Goal: Transaction & Acquisition: Purchase product/service

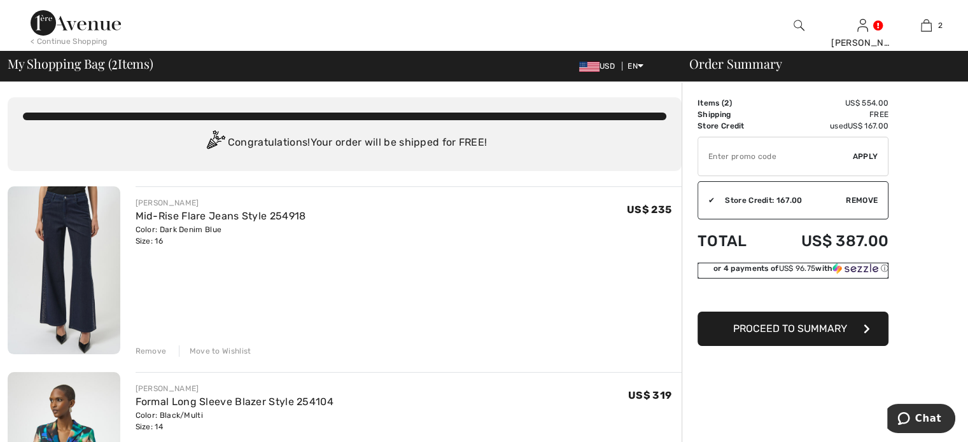
click at [778, 266] on span "US$ 96.75" at bounding box center [796, 268] width 37 height 9
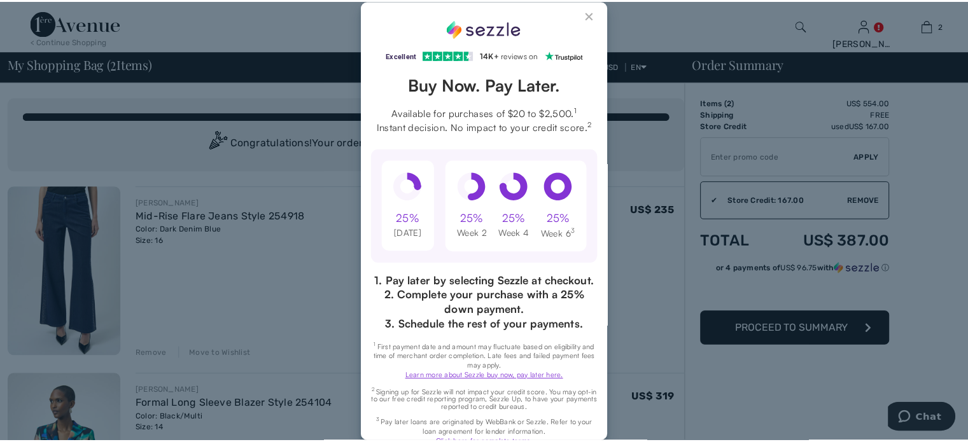
scroll to position [67, 0]
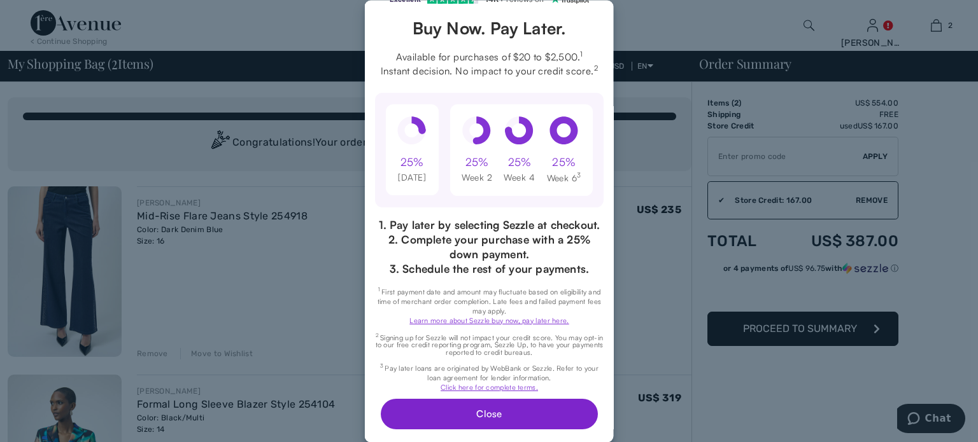
click at [485, 413] on button "Close" at bounding box center [488, 414] width 217 height 31
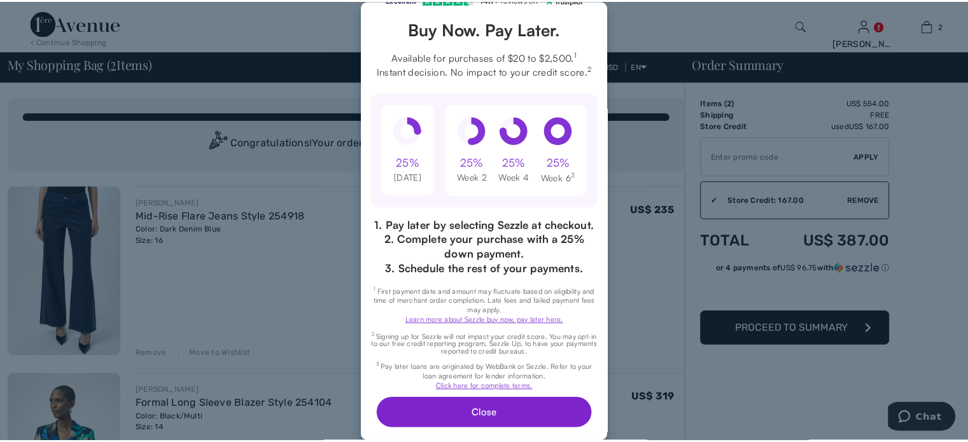
scroll to position [0, 0]
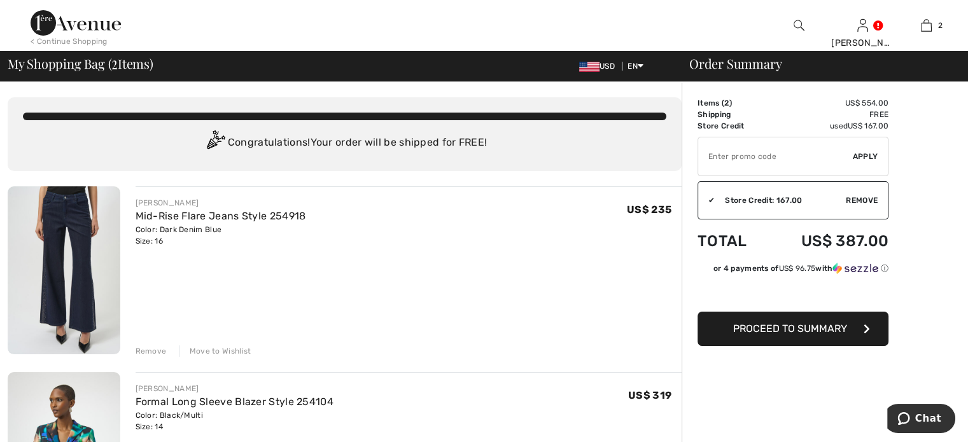
click at [735, 321] on button "Proceed to Summary" at bounding box center [793, 329] width 191 height 34
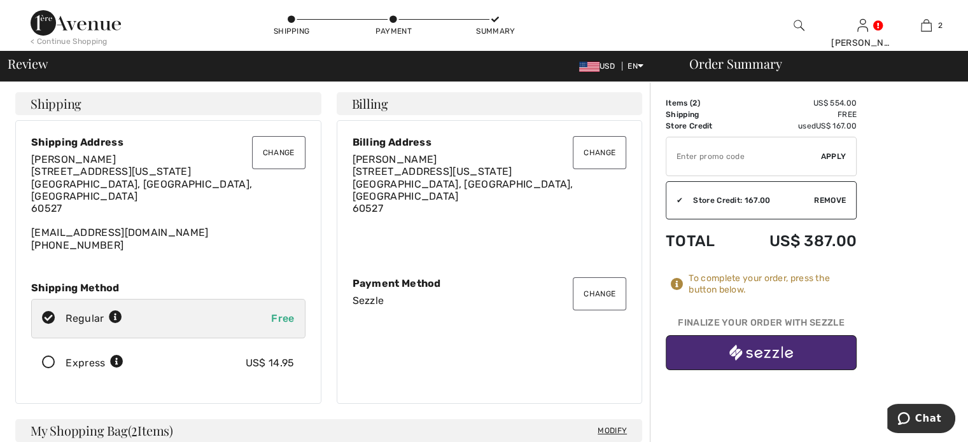
click at [751, 346] on img "button" at bounding box center [761, 353] width 64 height 16
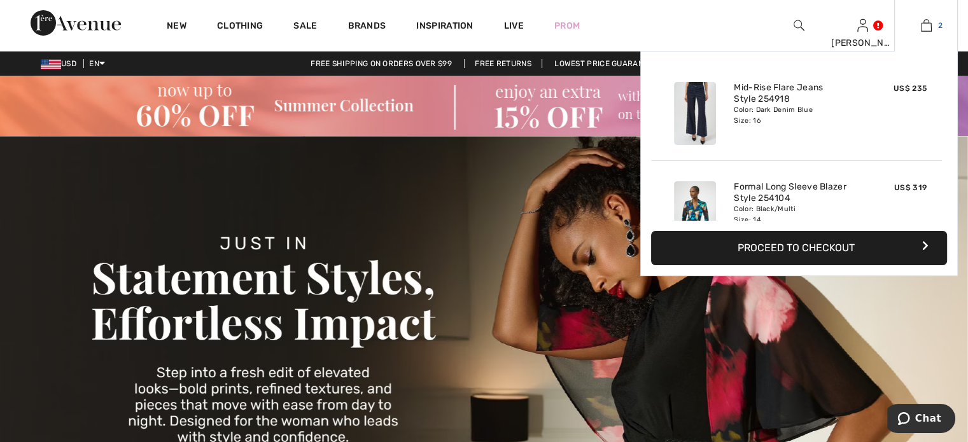
click at [929, 24] on img at bounding box center [926, 25] width 11 height 15
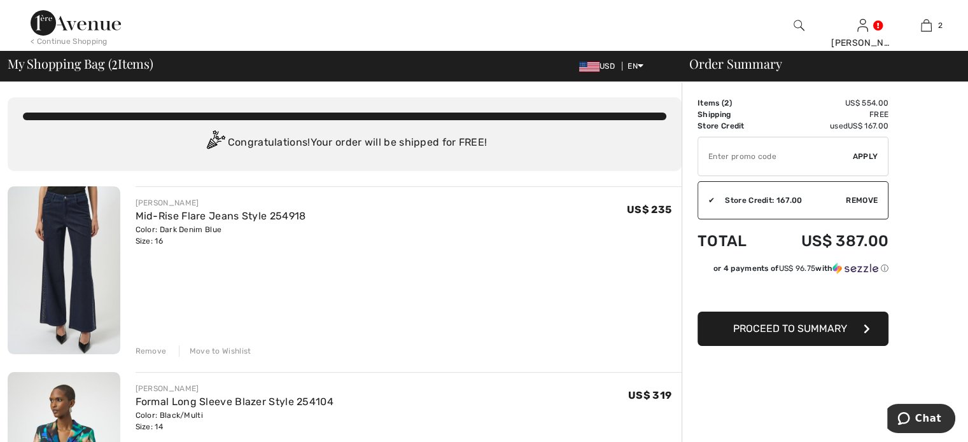
click at [782, 333] on span "Proceed to Summary" at bounding box center [790, 329] width 114 height 12
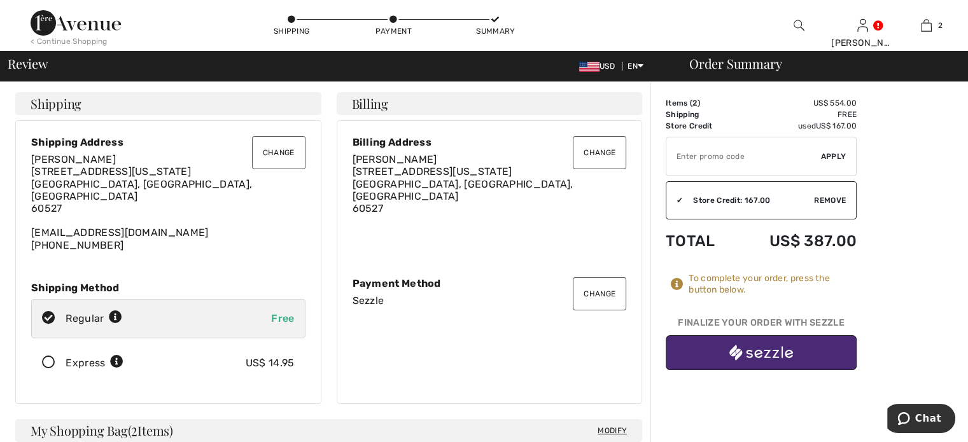
click at [775, 349] on img "button" at bounding box center [761, 353] width 64 height 16
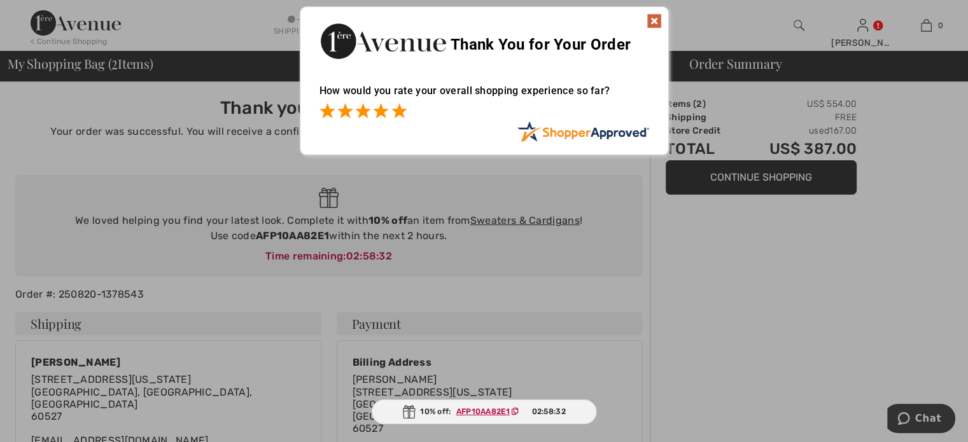
click at [400, 109] on span at bounding box center [398, 110] width 15 height 15
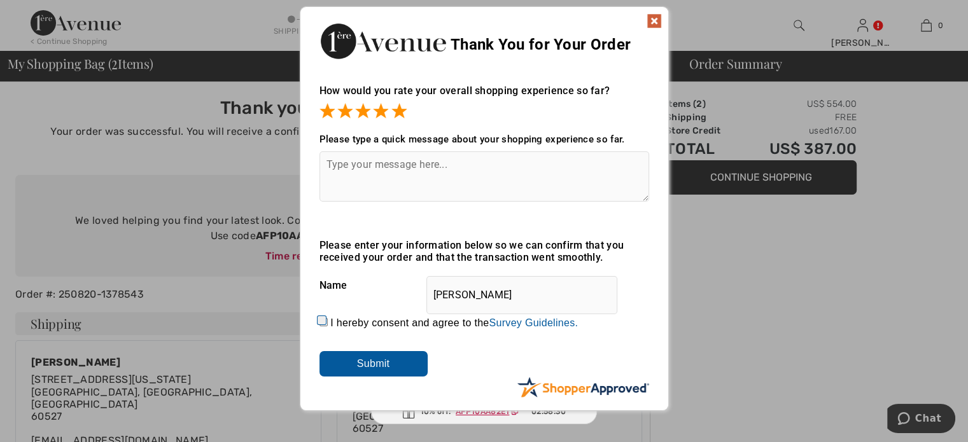
click at [319, 318] on input "I hereby consent and agree to the By submitting a review, you grant permission …" at bounding box center [323, 322] width 8 height 8
checkbox input "true"
click at [356, 368] on input "Submit" at bounding box center [373, 363] width 108 height 25
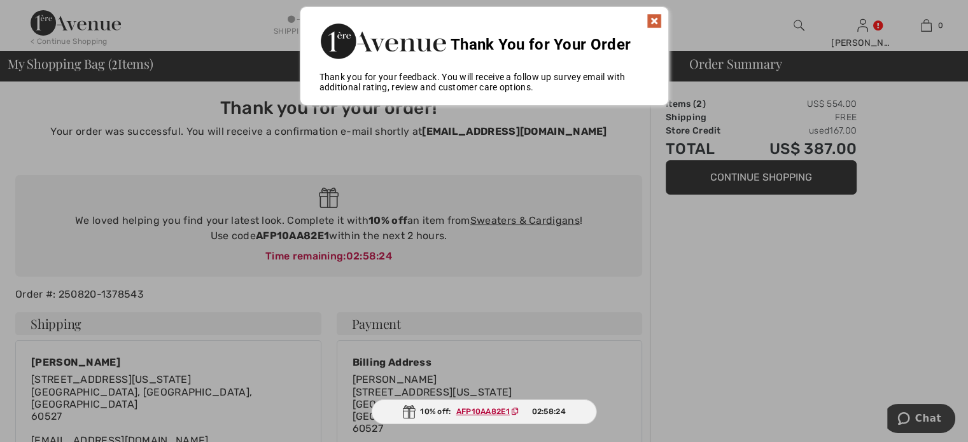
click at [652, 21] on img at bounding box center [654, 20] width 15 height 15
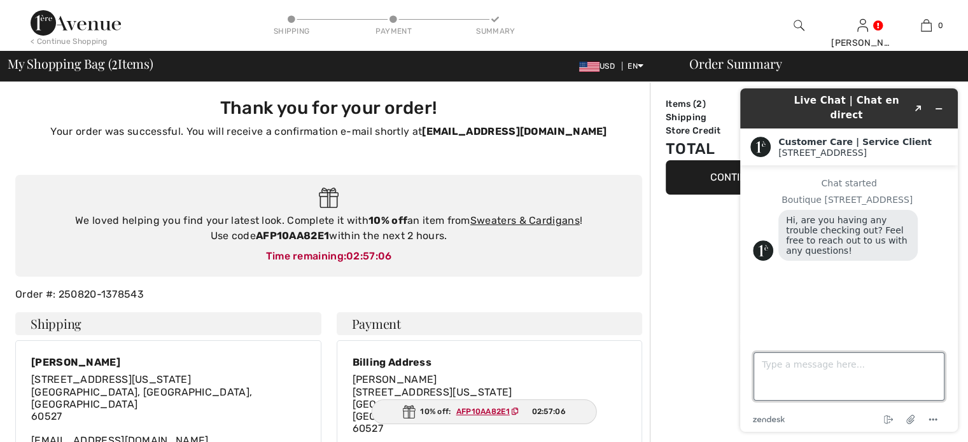
click at [798, 382] on textarea "Type a message here..." at bounding box center [849, 377] width 191 height 48
type textarea "check out already"
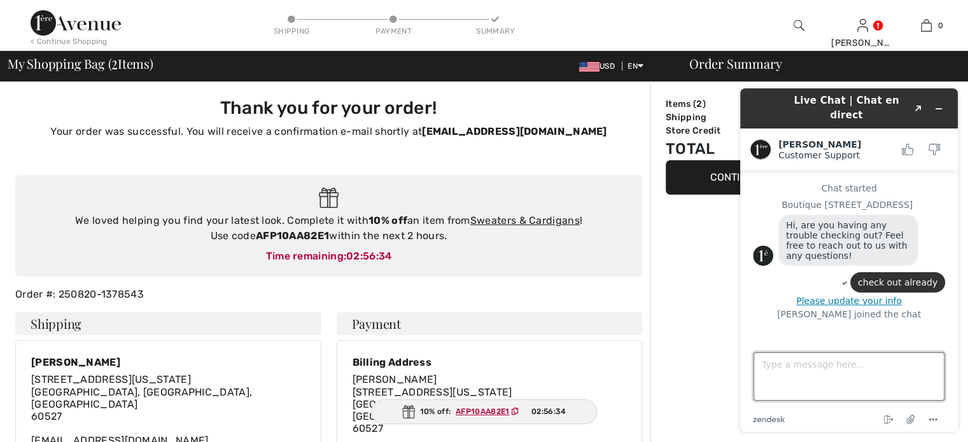
click at [797, 365] on textarea "Type a message here..." at bounding box center [849, 377] width 191 height 48
click at [829, 296] on button "Please update your info" at bounding box center [849, 301] width 192 height 10
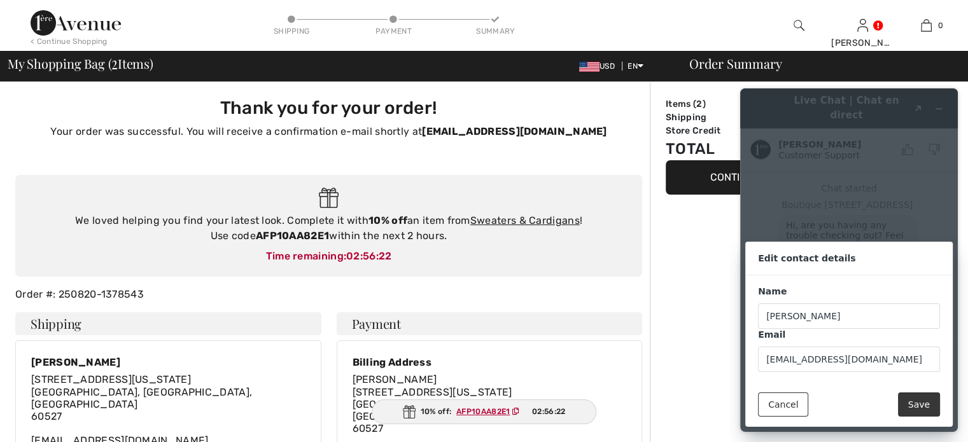
click at [915, 406] on button "Save" at bounding box center [919, 405] width 42 height 24
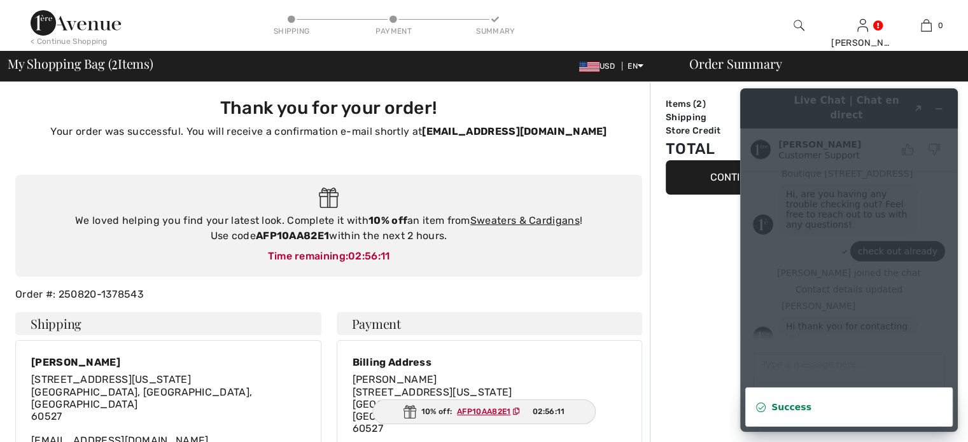
scroll to position [34, 0]
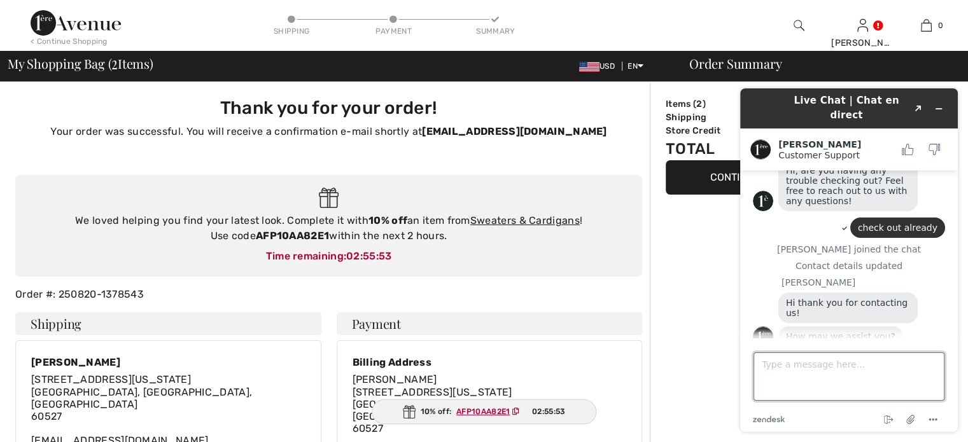
click at [823, 370] on textarea "Type a message here..." at bounding box center [849, 377] width 191 height 48
type textarea "Phone is :"
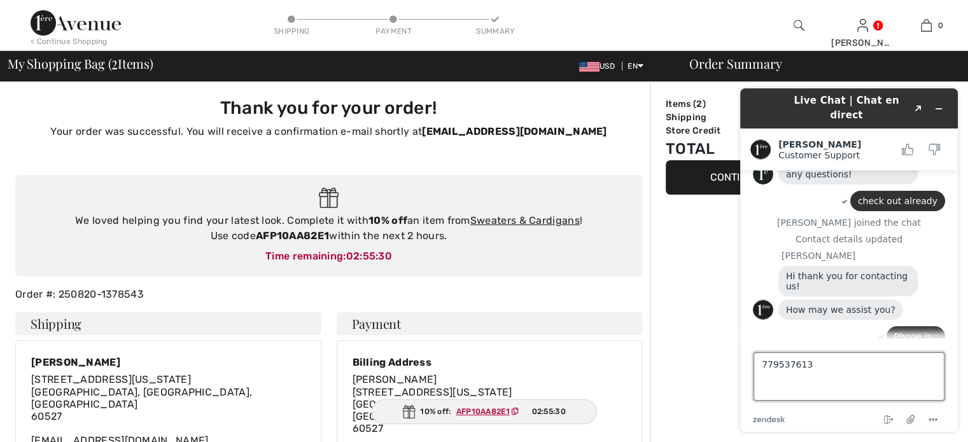
type textarea "7795376133"
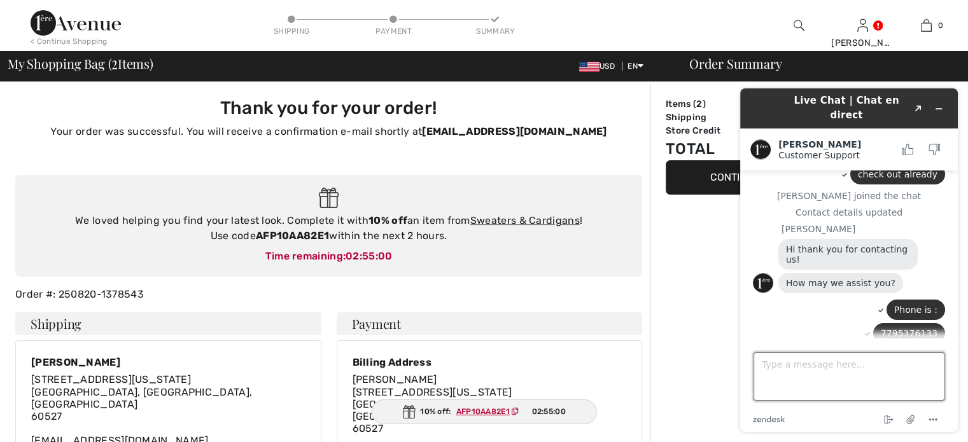
scroll to position [105, 0]
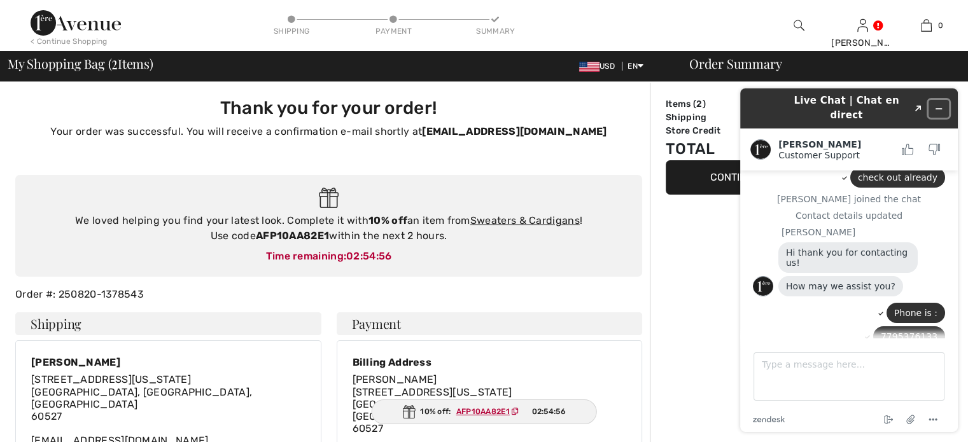
click at [945, 102] on button "Minimize widget" at bounding box center [939, 109] width 20 height 18
